Goal: Navigation & Orientation: Find specific page/section

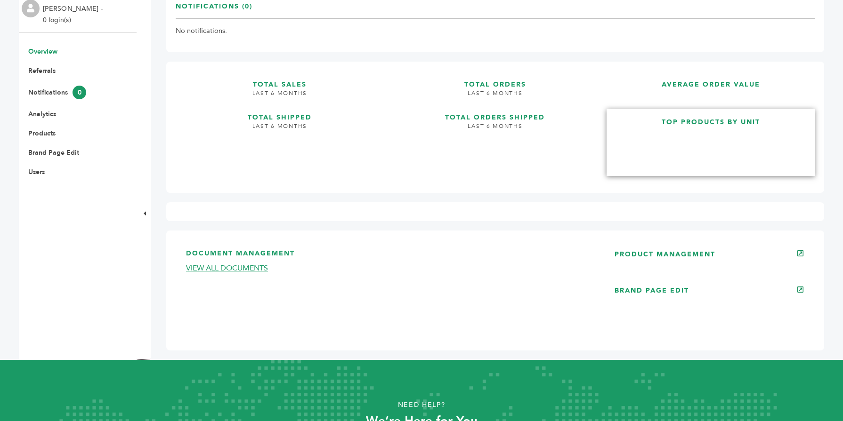
scroll to position [170, 0]
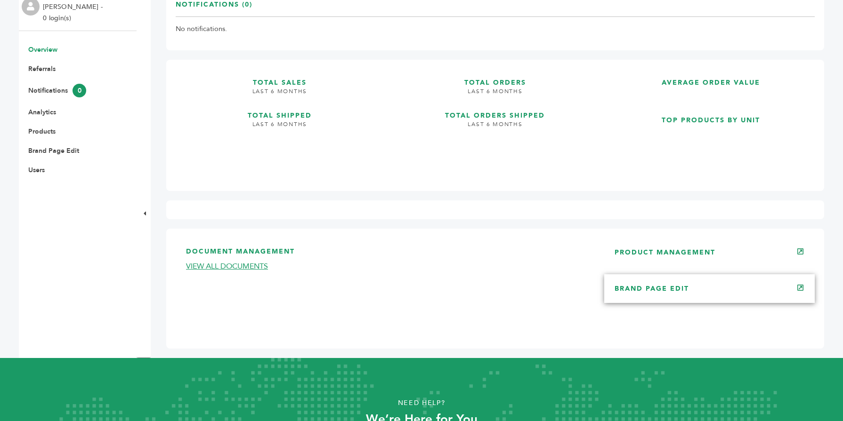
click at [655, 285] on link "BRAND PAGE EDIT" at bounding box center [652, 288] width 74 height 9
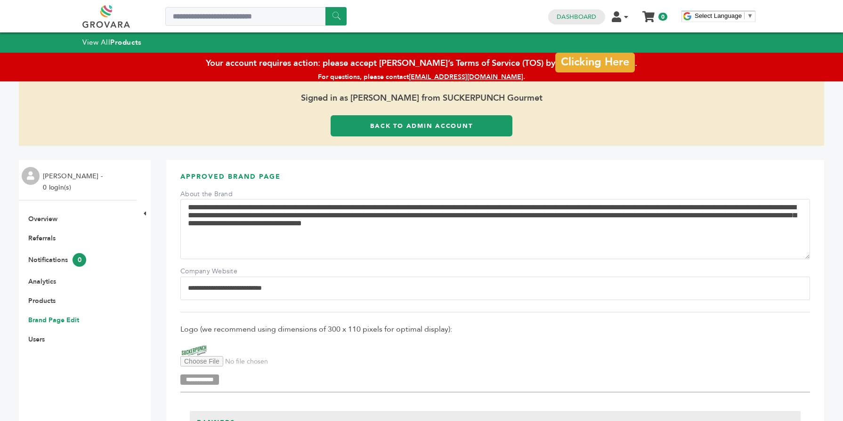
click at [341, 115] on link "Back to Admin Account" at bounding box center [422, 125] width 182 height 21
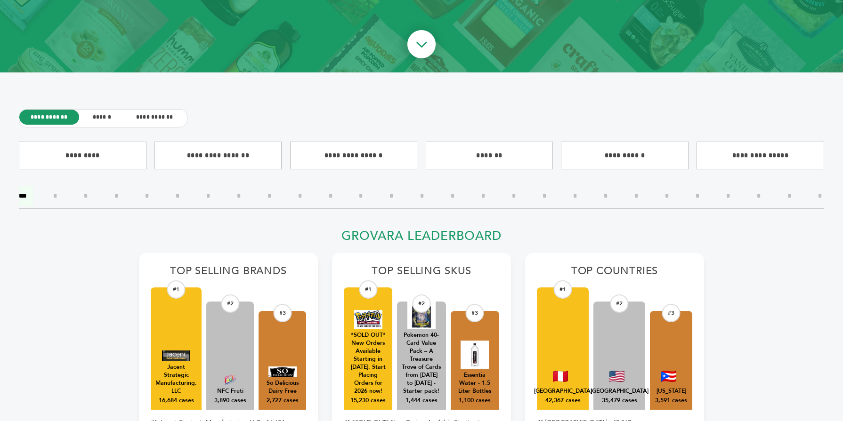
scroll to position [207, 0]
